Goal: Find specific page/section: Find specific page/section

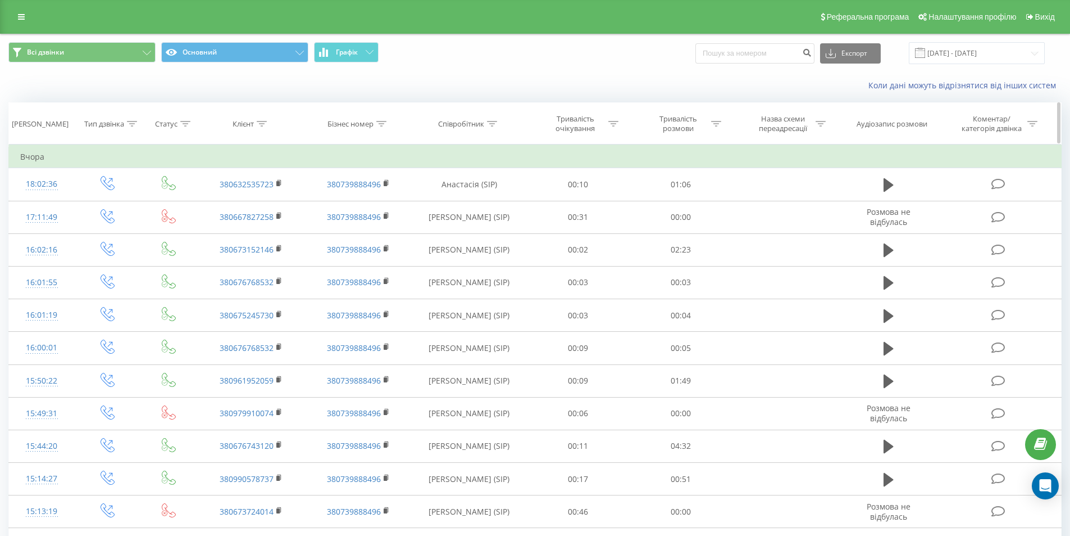
click at [486, 121] on div "Співробітник" at bounding box center [467, 124] width 59 height 10
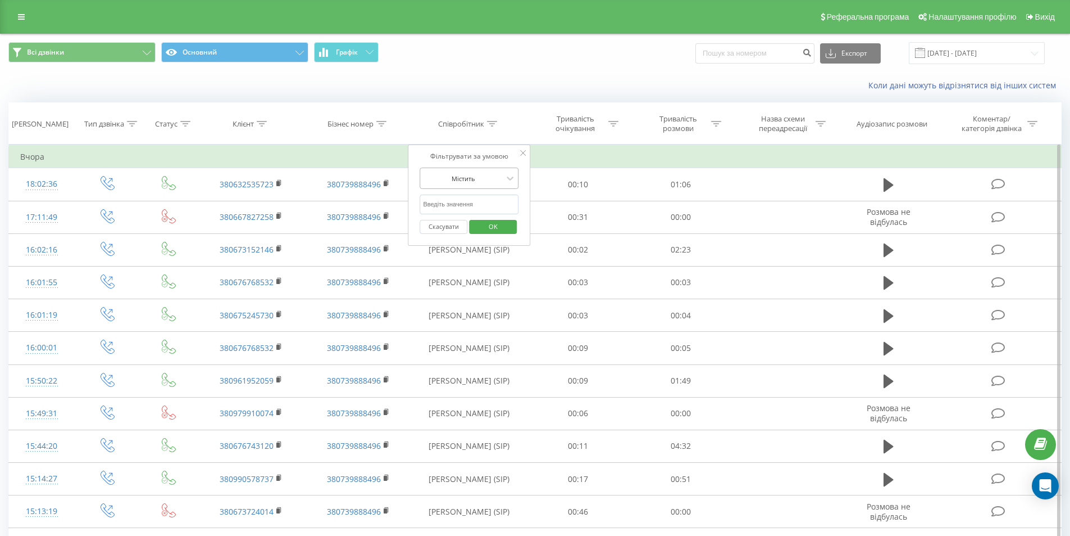
click at [492, 176] on div at bounding box center [463, 178] width 80 height 11
click at [511, 174] on icon at bounding box center [510, 178] width 11 height 11
click at [506, 199] on input "text" at bounding box center [469, 204] width 99 height 20
type input "[PERSON_NAME]"
click at [489, 220] on span "OK" at bounding box center [493, 225] width 31 height 17
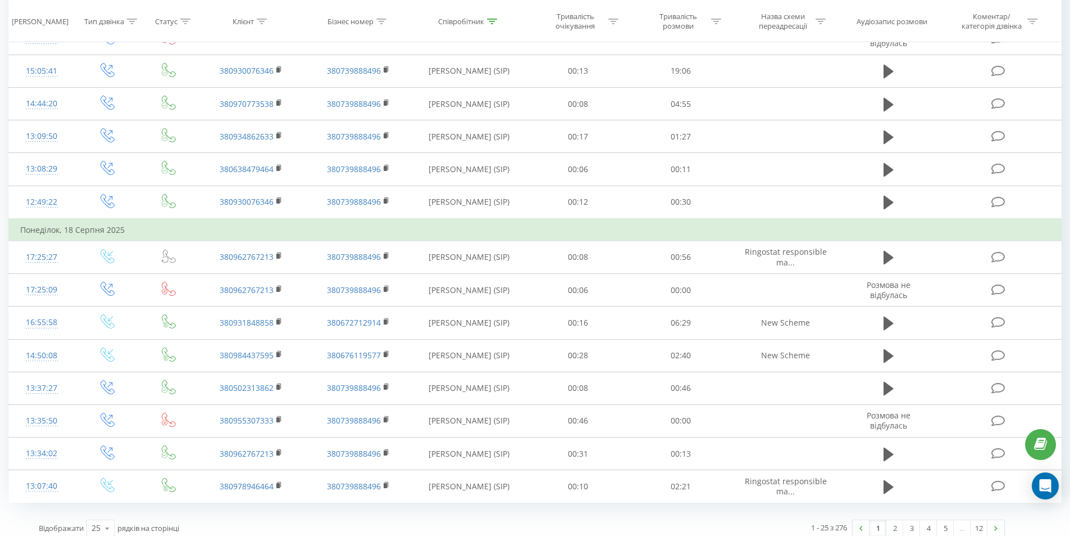
scroll to position [537, 0]
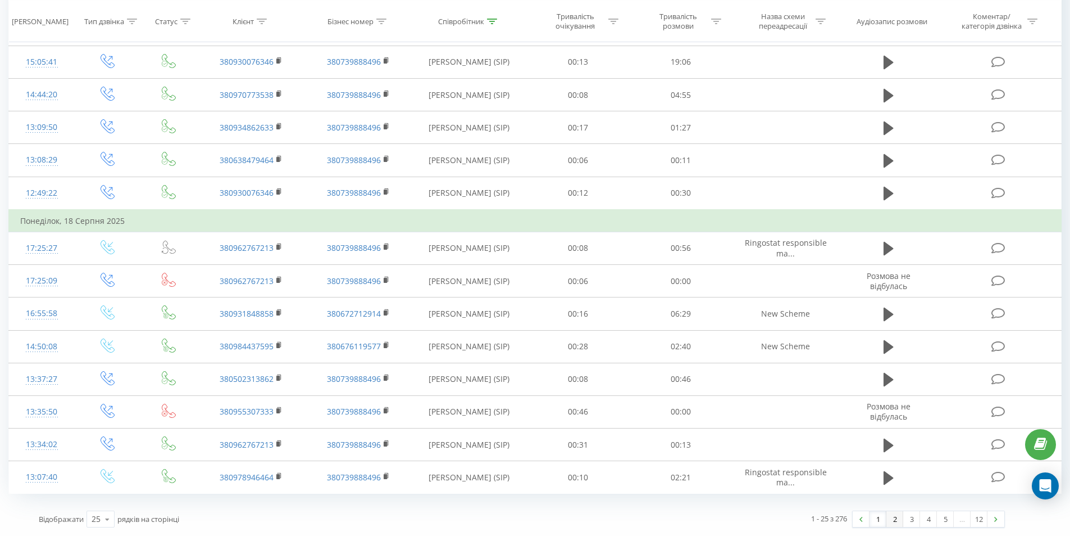
click at [892, 518] on link "2" at bounding box center [895, 519] width 17 height 16
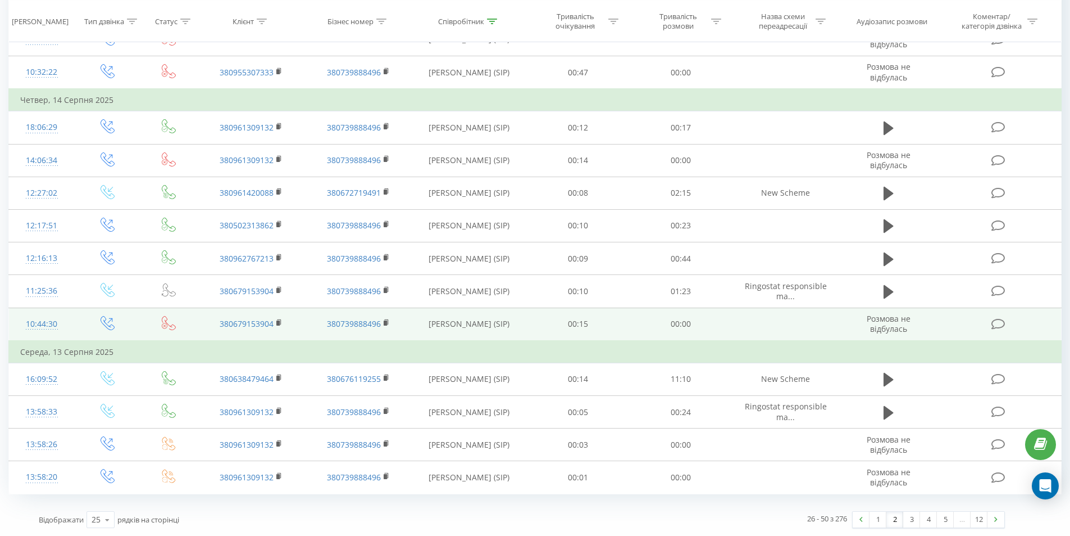
scroll to position [560, 0]
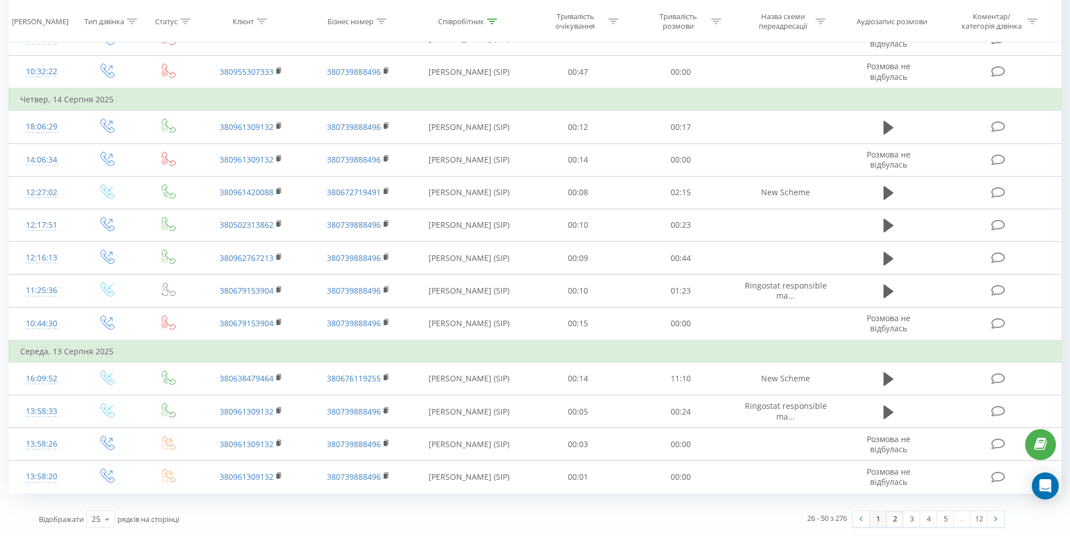
click at [871, 520] on link "1" at bounding box center [878, 519] width 17 height 16
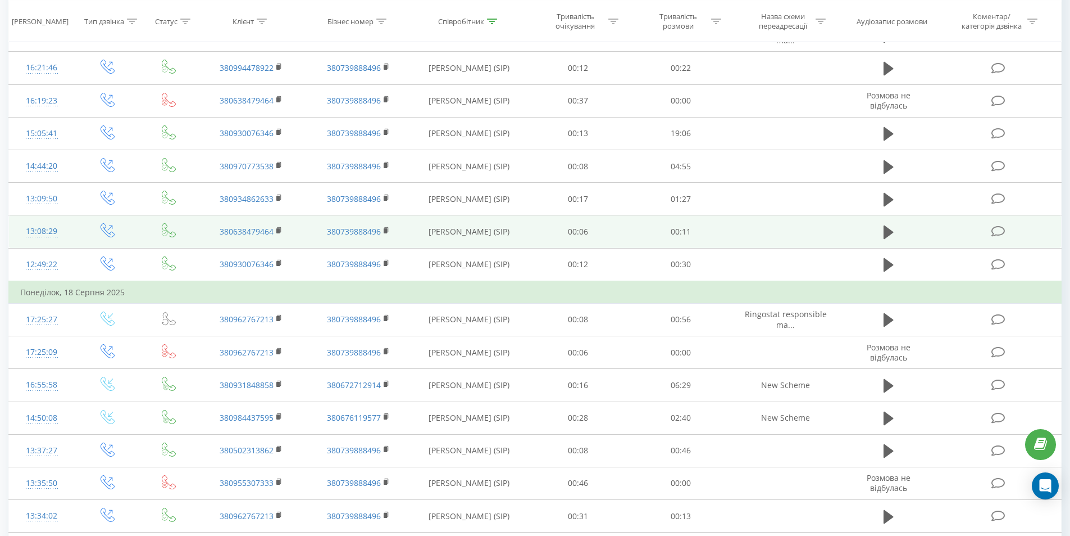
scroll to position [537, 0]
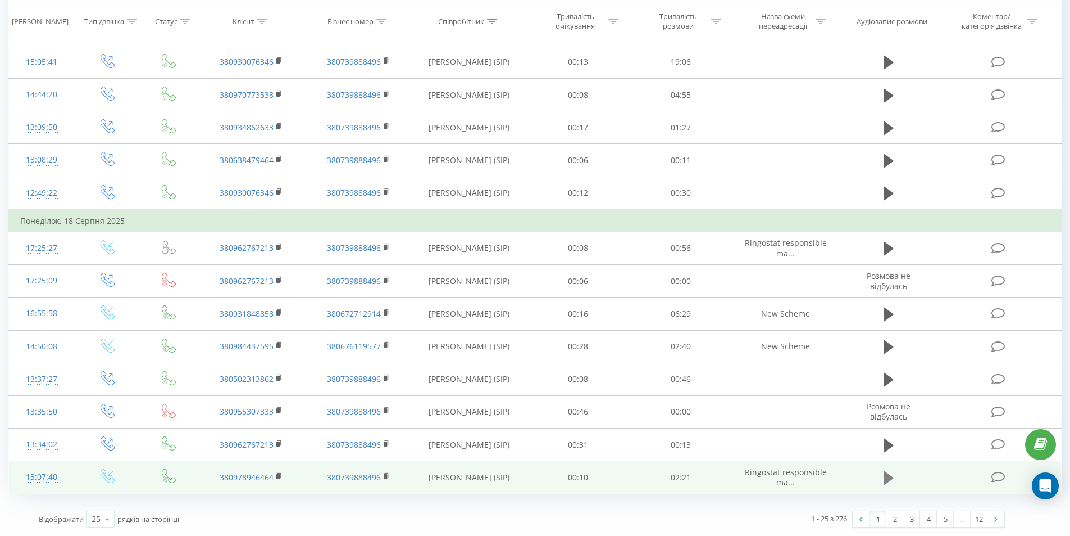
click at [891, 478] on icon at bounding box center [889, 477] width 10 height 13
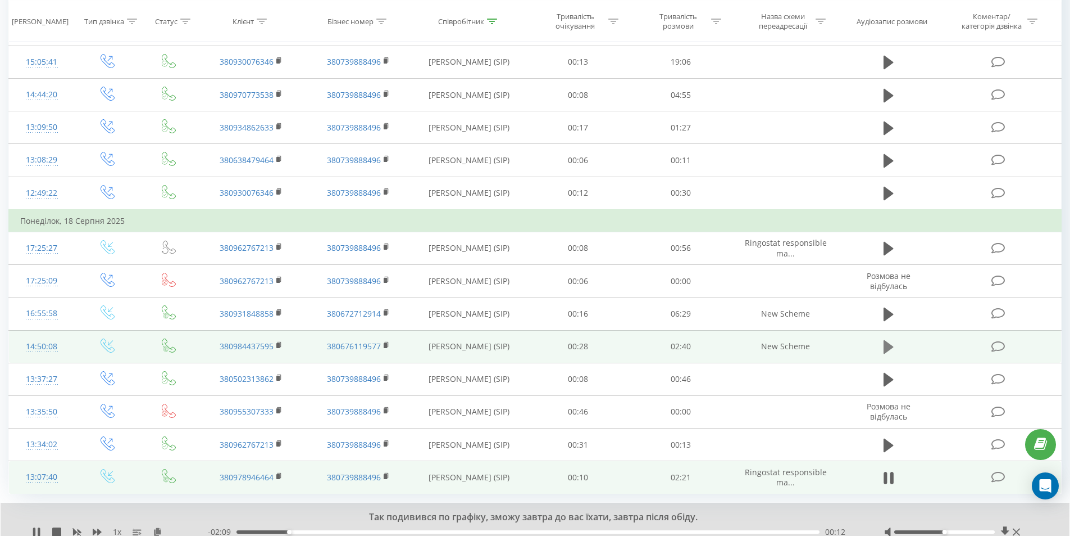
click at [888, 350] on icon at bounding box center [889, 346] width 10 height 13
click at [280, 349] on icon at bounding box center [279, 345] width 6 height 8
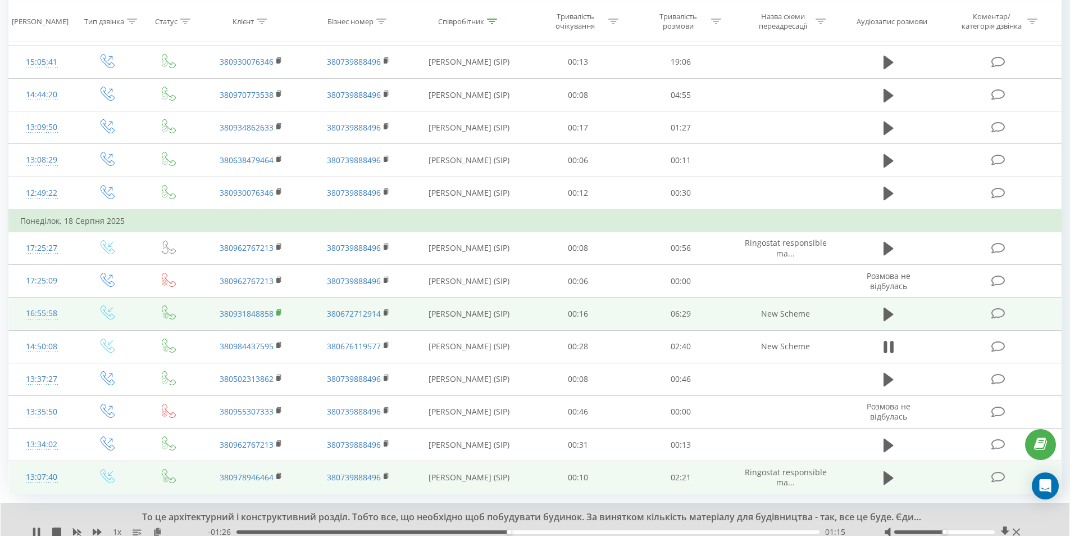
click at [282, 311] on icon at bounding box center [279, 313] width 6 height 8
